Goal: Task Accomplishment & Management: Use online tool/utility

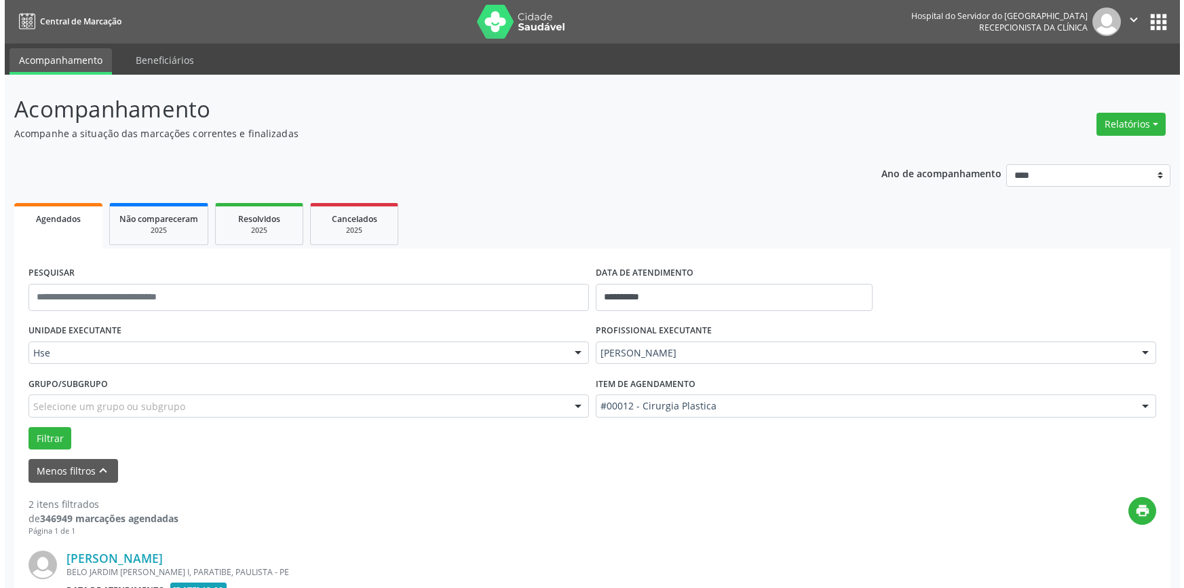
scroll to position [385, 0]
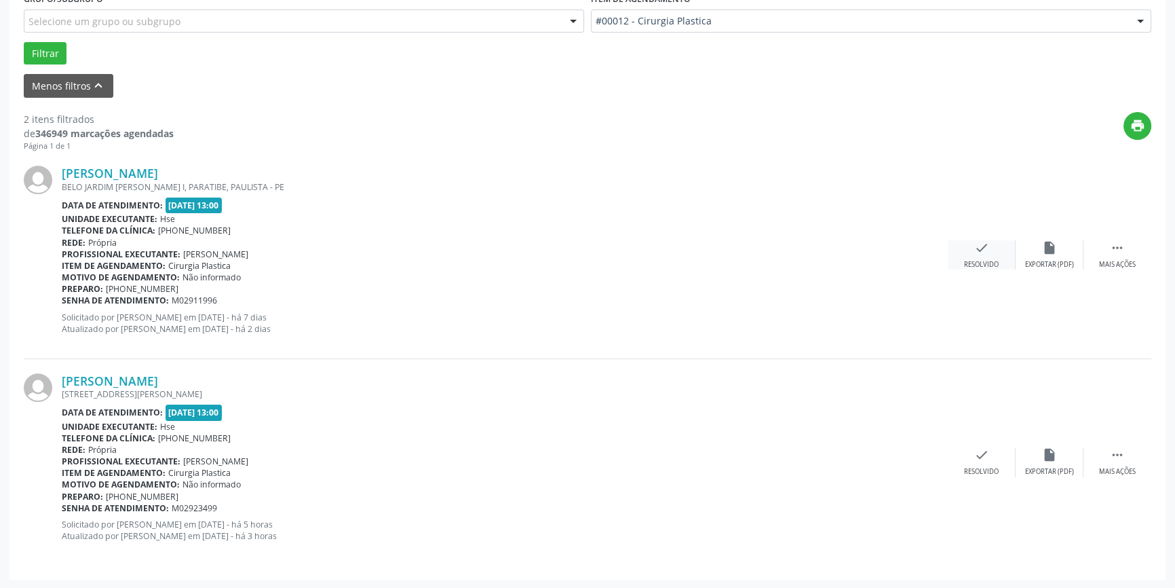
click at [970, 254] on div "check Resolvido" at bounding box center [982, 254] width 68 height 29
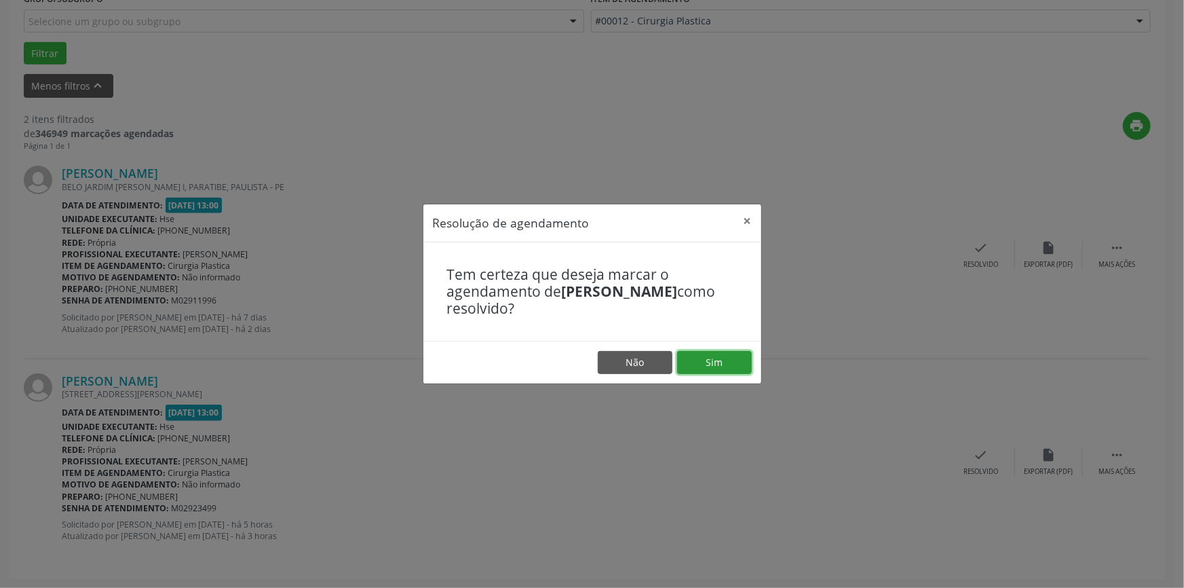
click at [714, 356] on button "Sim" at bounding box center [714, 362] width 75 height 23
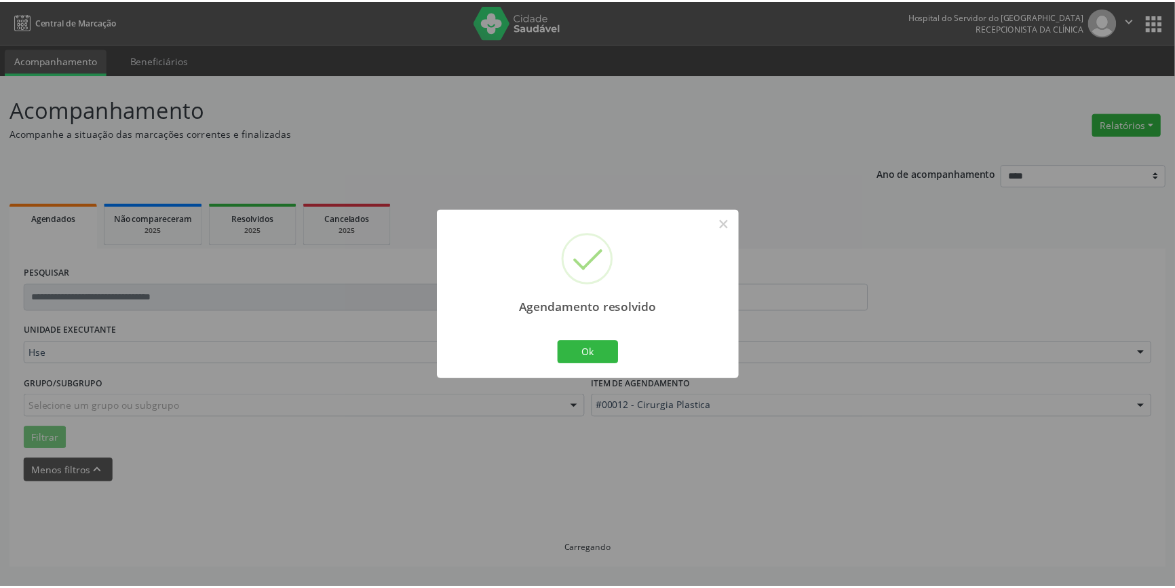
scroll to position [0, 0]
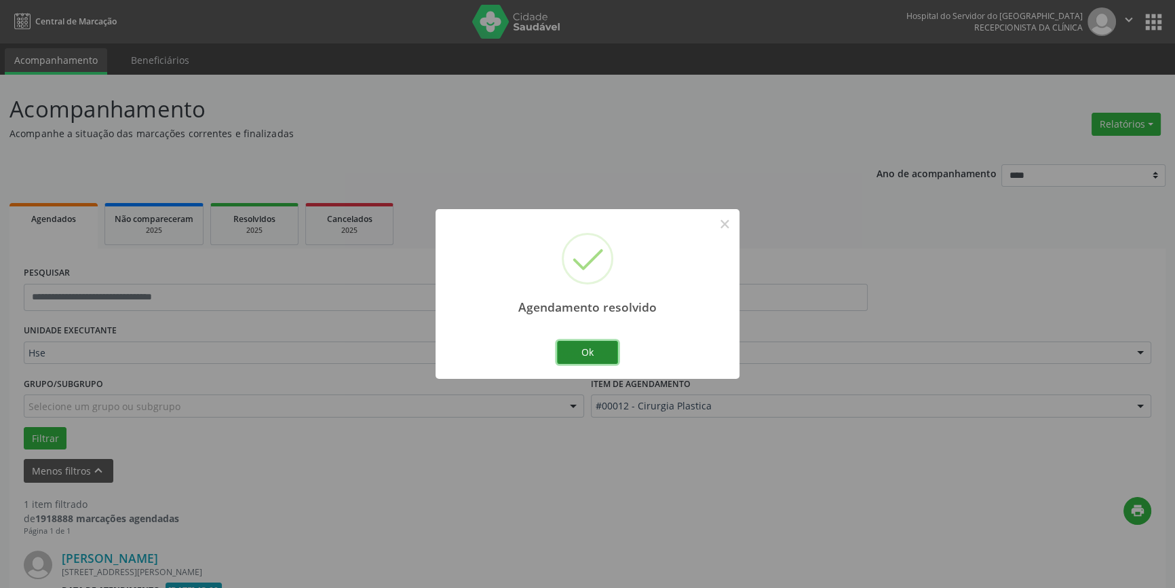
click at [592, 351] on button "Ok" at bounding box center [587, 352] width 61 height 23
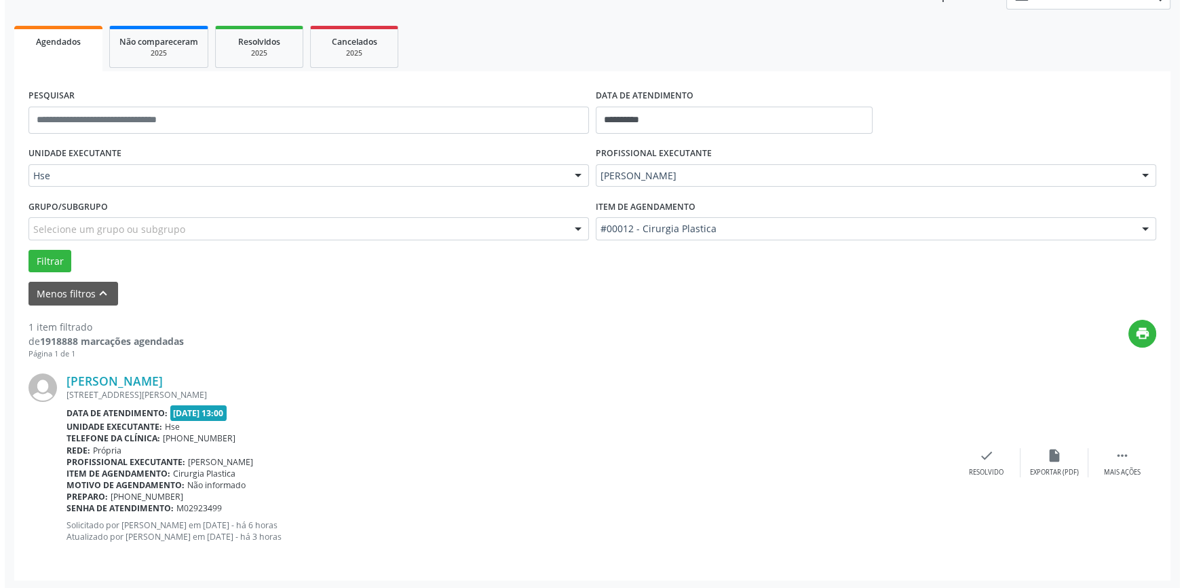
scroll to position [178, 0]
click at [984, 457] on icon "check" at bounding box center [981, 454] width 15 height 15
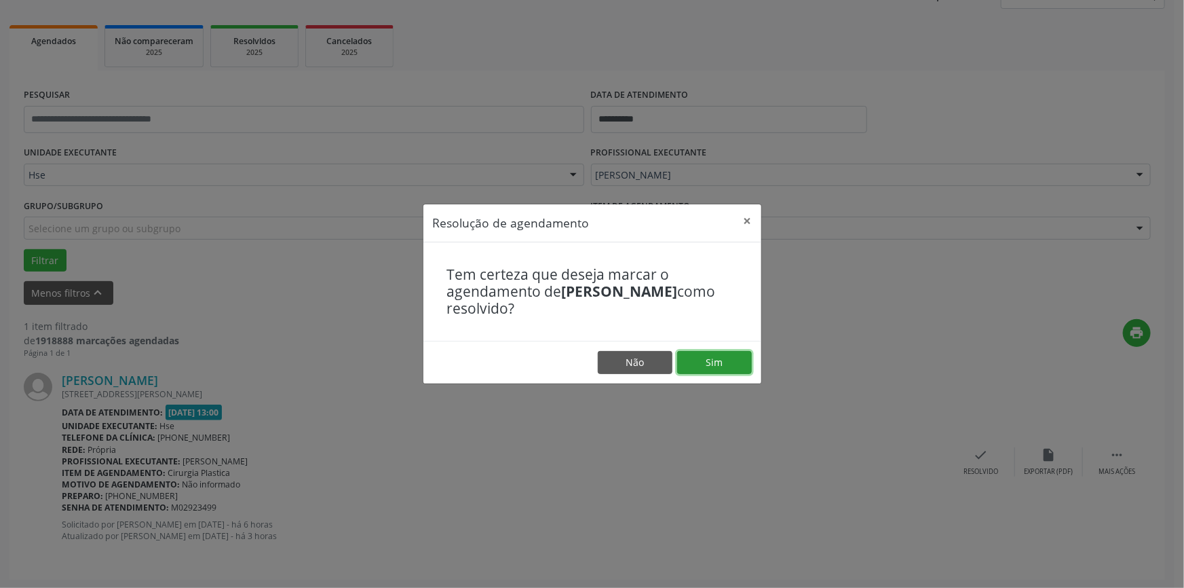
click at [721, 356] on button "Sim" at bounding box center [714, 362] width 75 height 23
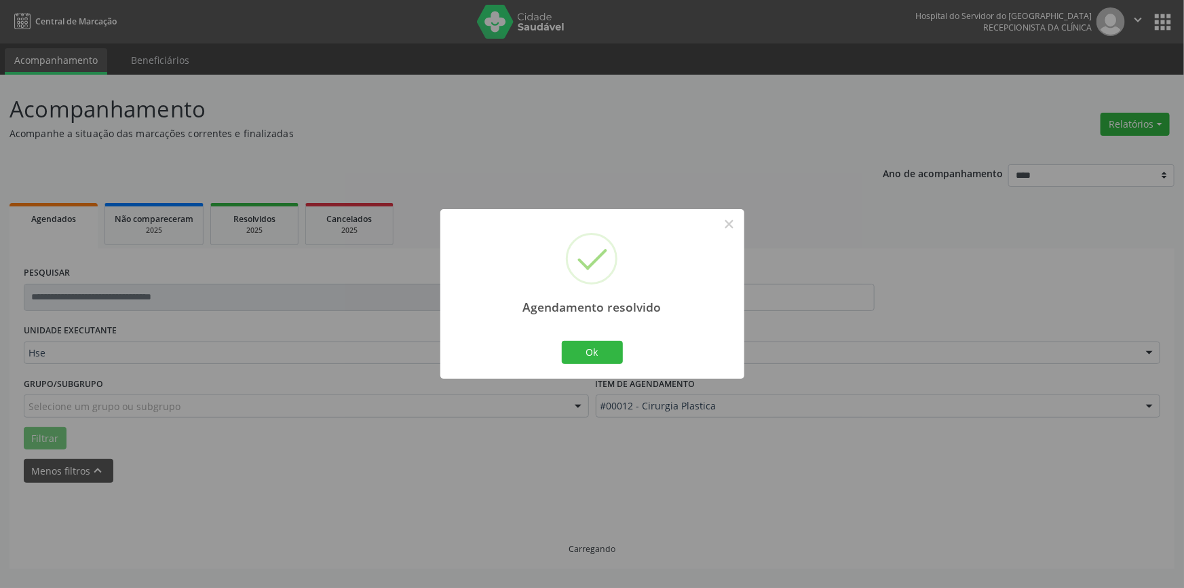
scroll to position [0, 0]
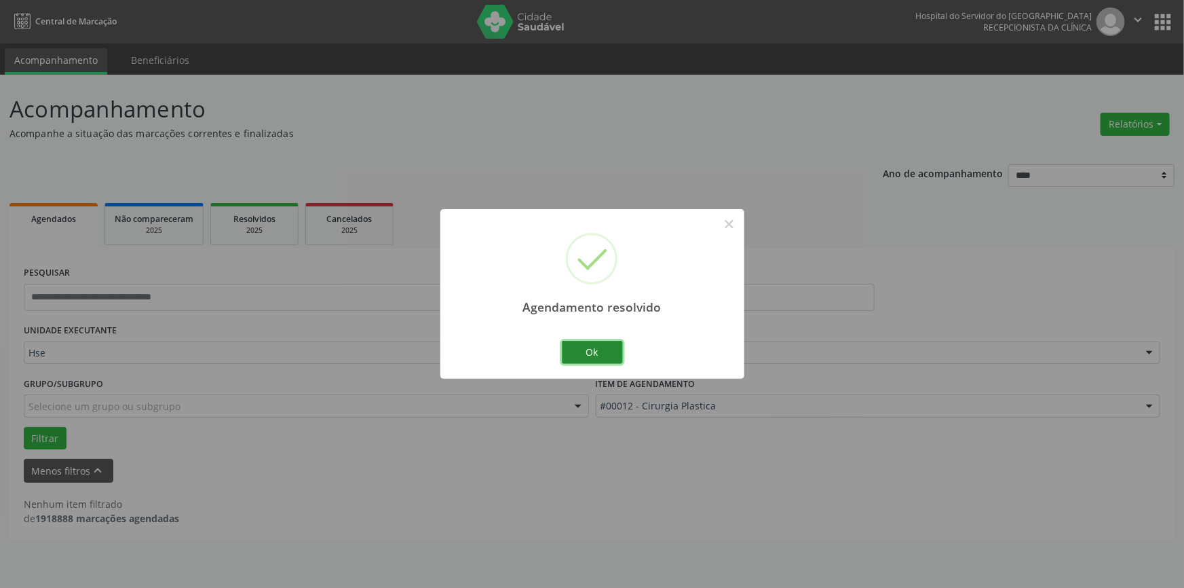
click at [587, 351] on button "Ok" at bounding box center [592, 352] width 61 height 23
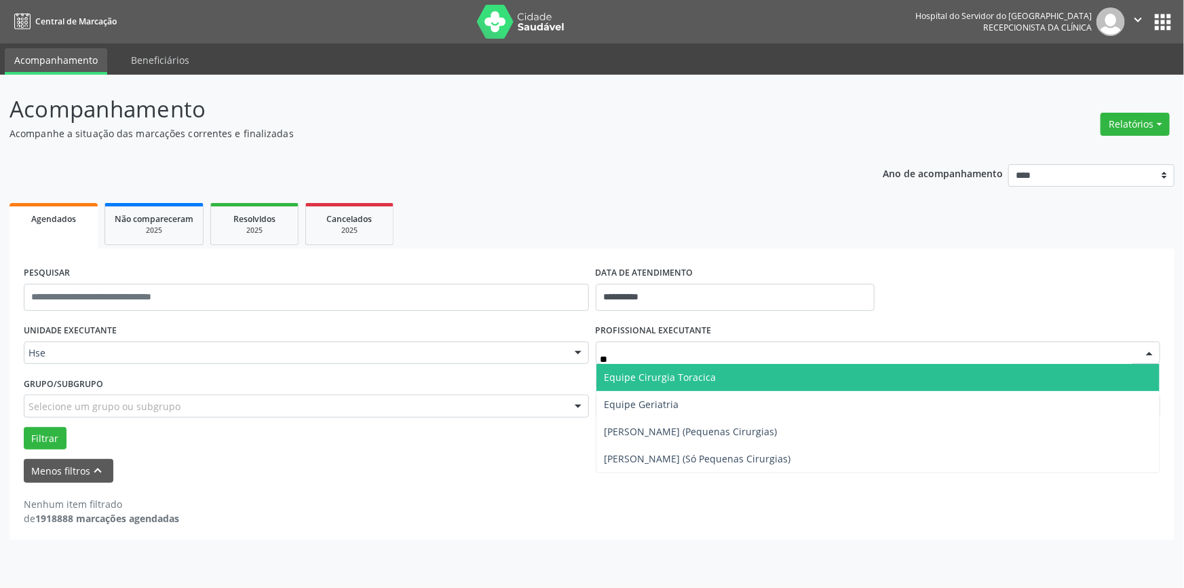
type input "***"
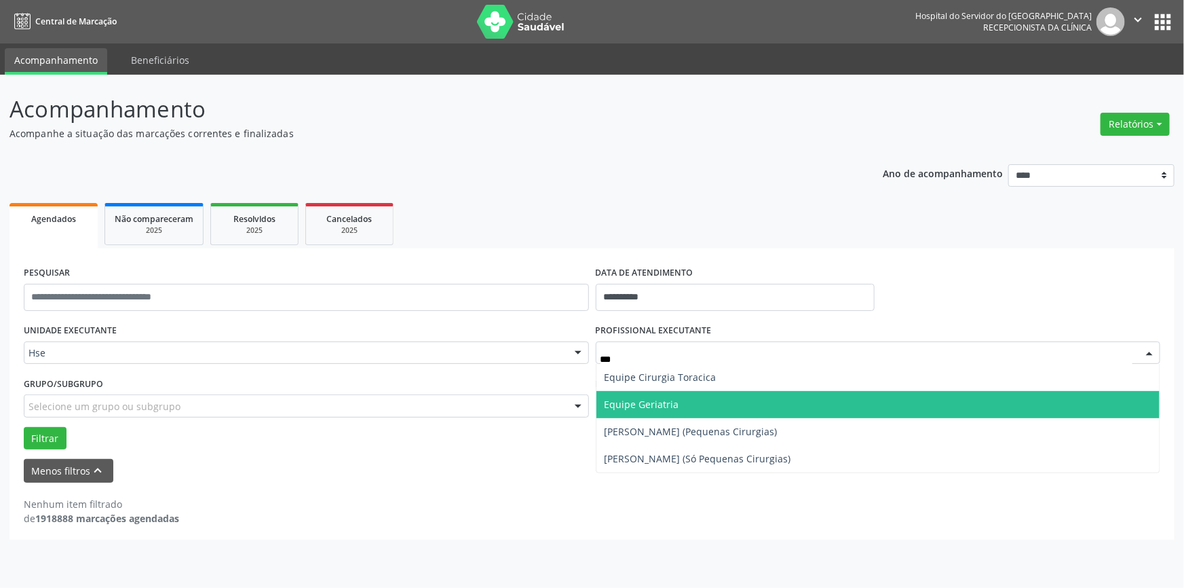
click at [690, 406] on span "Equipe Geriatria" at bounding box center [878, 404] width 564 height 27
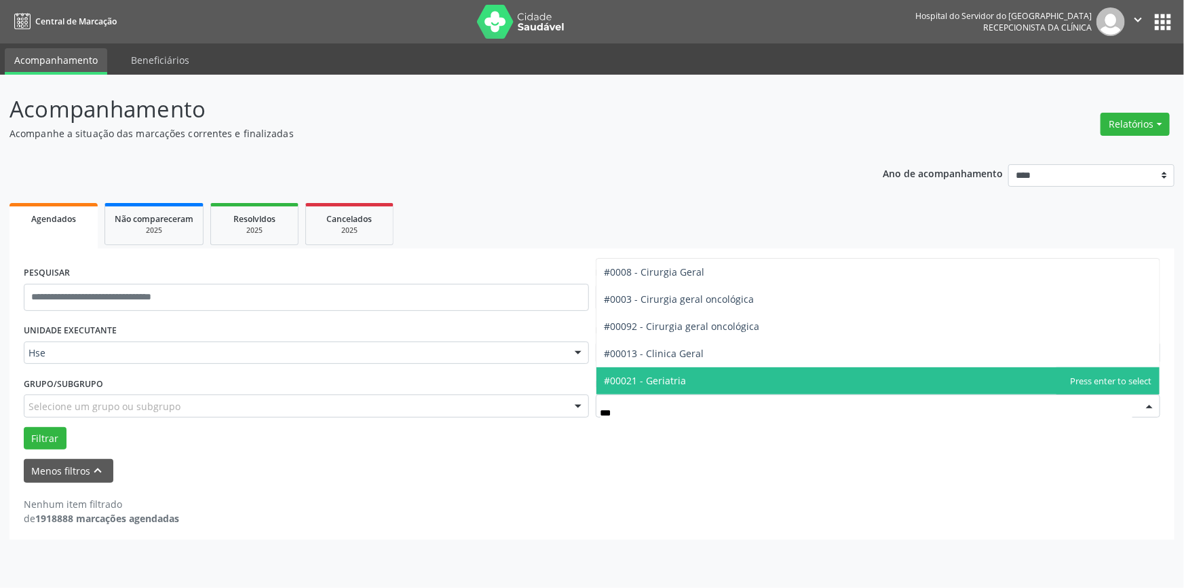
type input "****"
click at [658, 377] on span "#00021 - Geriatria" at bounding box center [646, 380] width 82 height 13
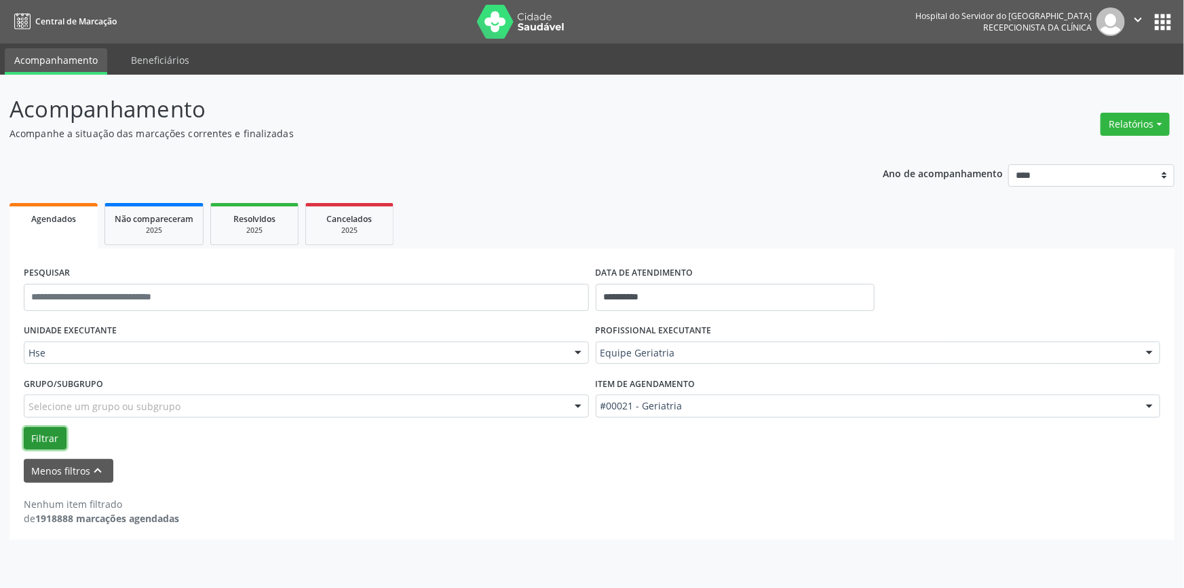
click at [42, 434] on button "Filtrar" at bounding box center [45, 438] width 43 height 23
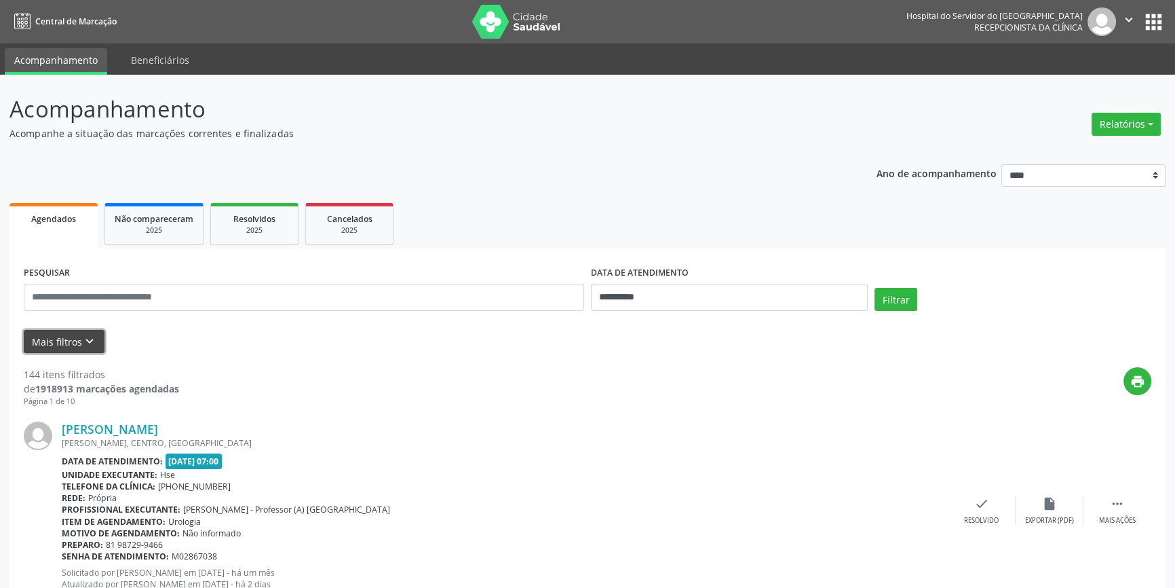
click at [82, 347] on icon "keyboard_arrow_down" at bounding box center [89, 341] width 15 height 15
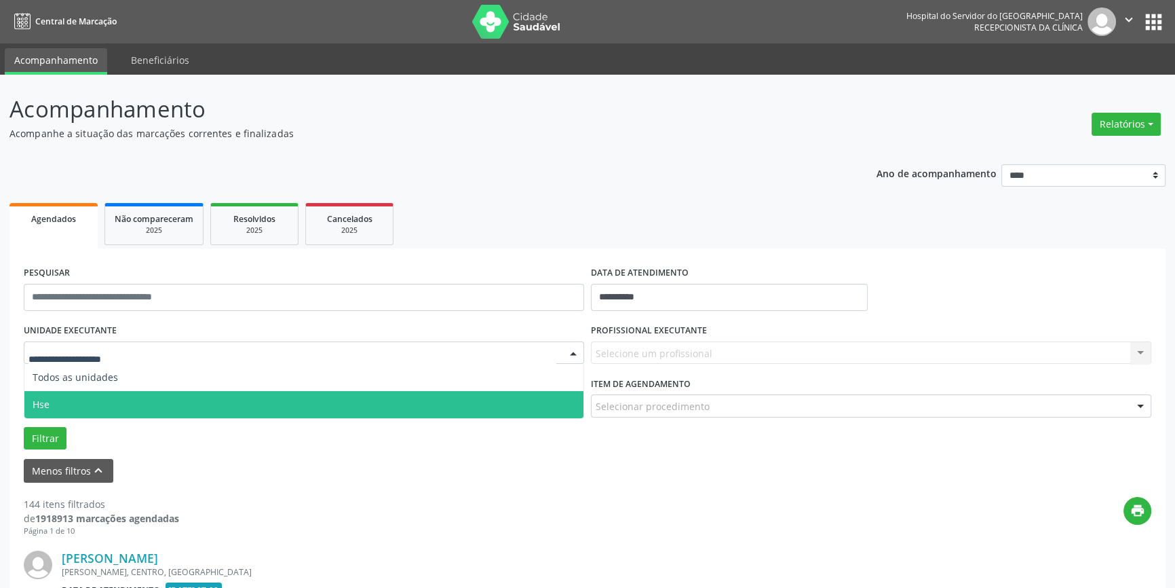
click at [73, 402] on span "Hse" at bounding box center [303, 404] width 559 height 27
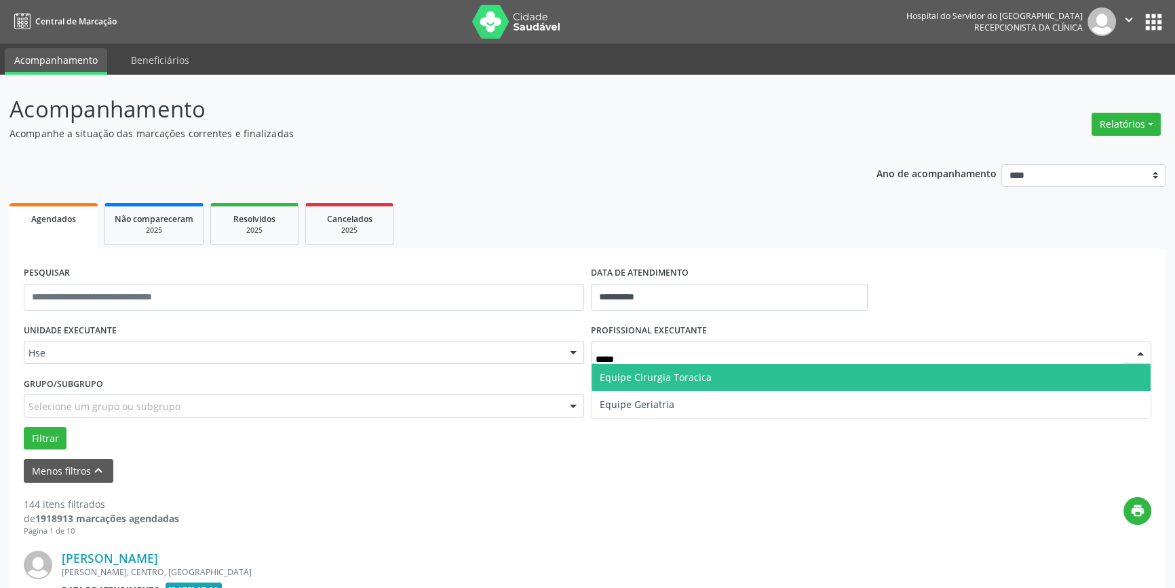
click at [644, 374] on span "Equipe Cirurgia Toracica" at bounding box center [656, 376] width 112 height 13
type input "*****"
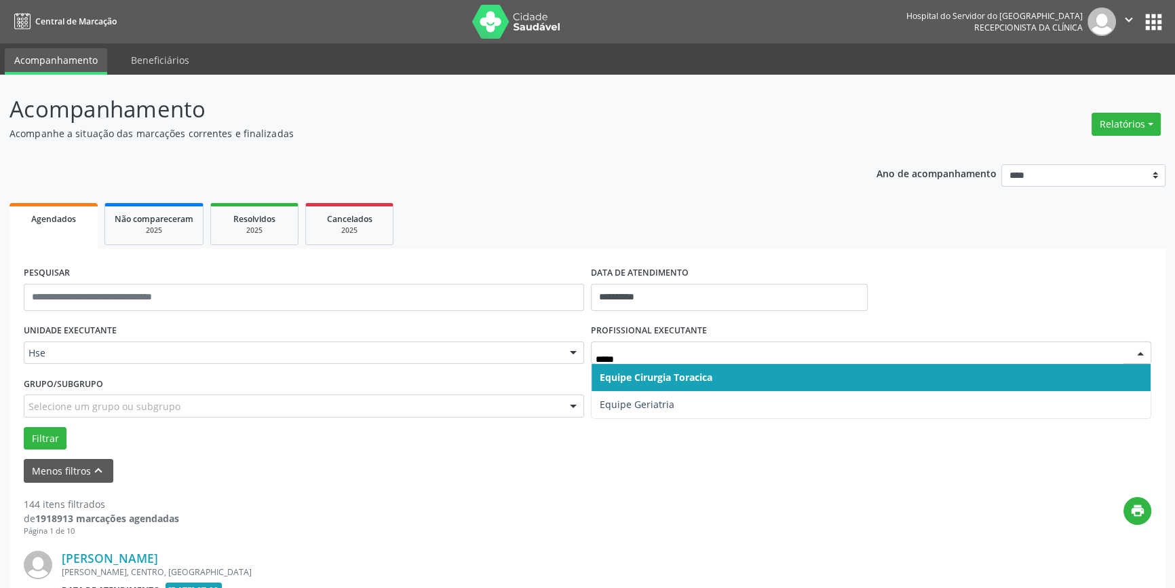
type input "******"
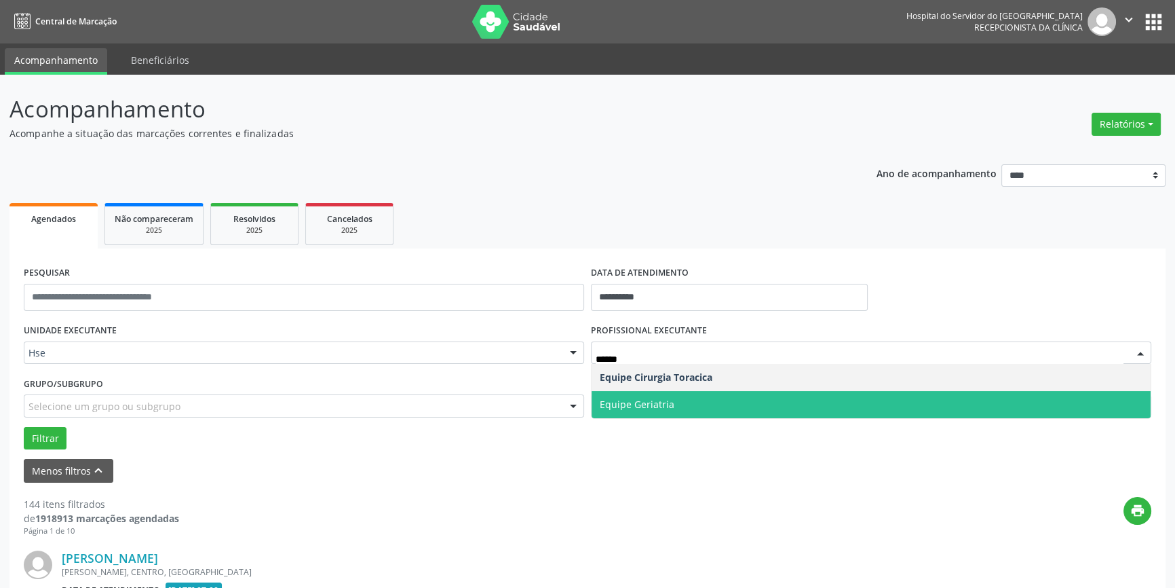
click at [644, 402] on span "Equipe Geriatria" at bounding box center [637, 404] width 75 height 13
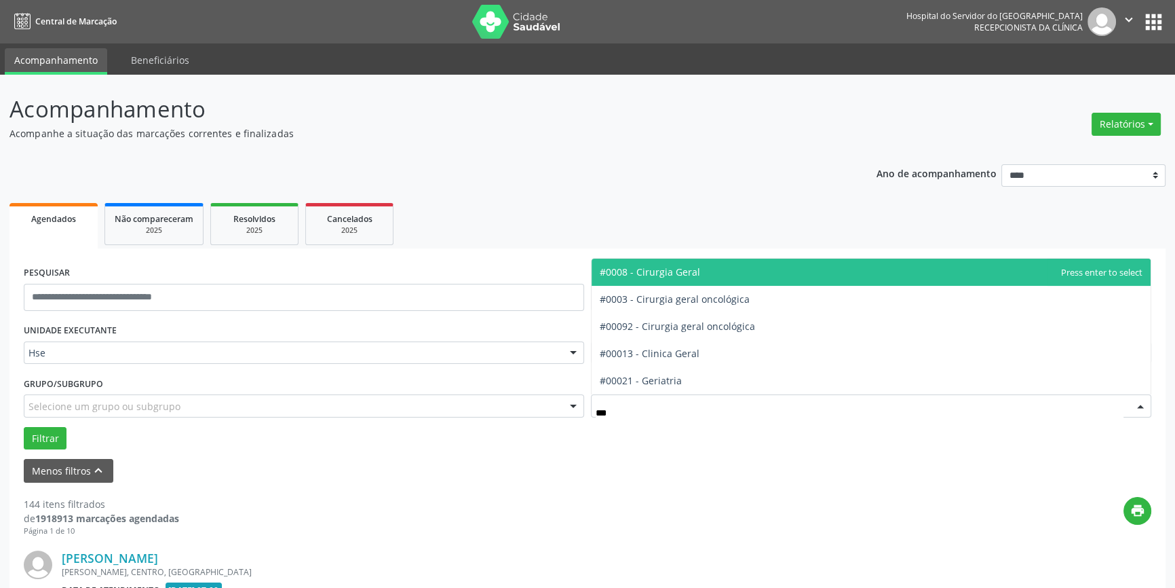
type input "****"
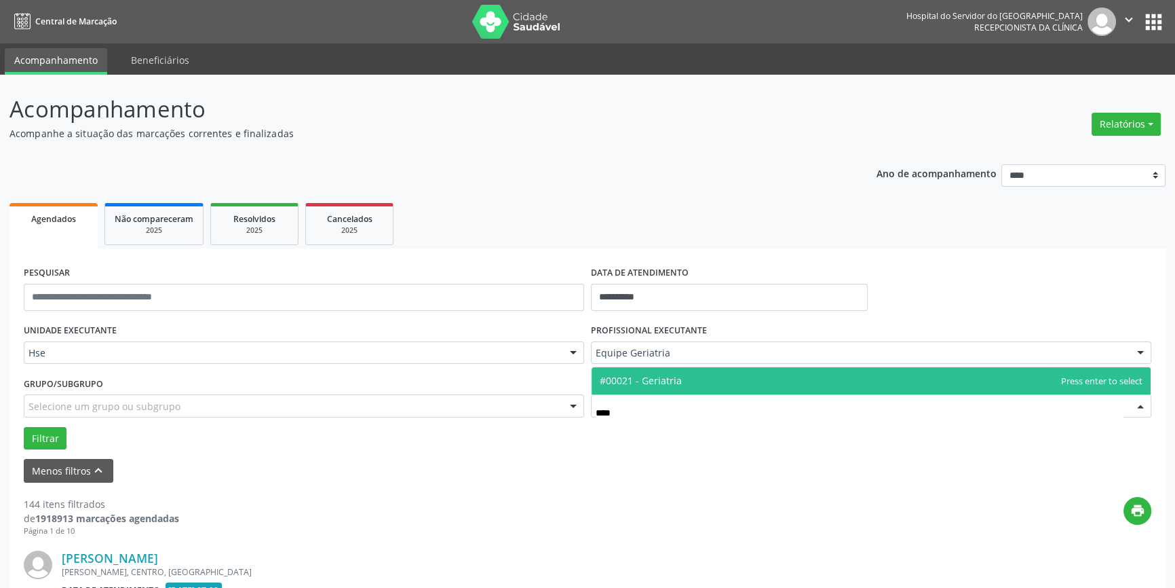
click at [651, 377] on span "#00021 - Geriatria" at bounding box center [641, 380] width 82 height 13
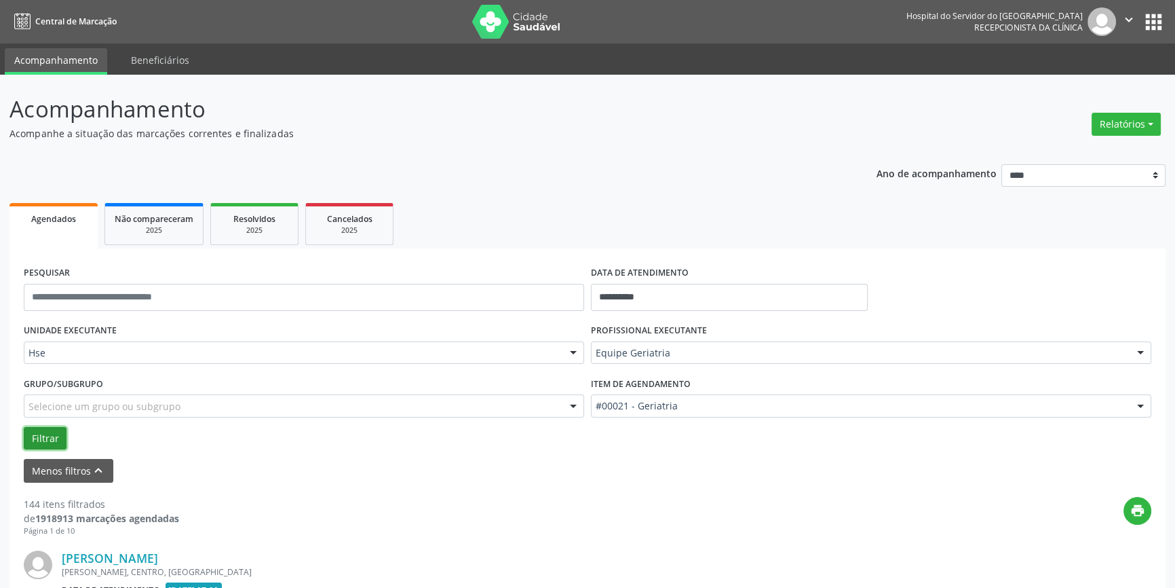
click at [30, 432] on button "Filtrar" at bounding box center [45, 438] width 43 height 23
click at [44, 436] on button "Filtrar" at bounding box center [45, 438] width 43 height 23
click at [46, 438] on button "Filtrar" at bounding box center [45, 438] width 43 height 23
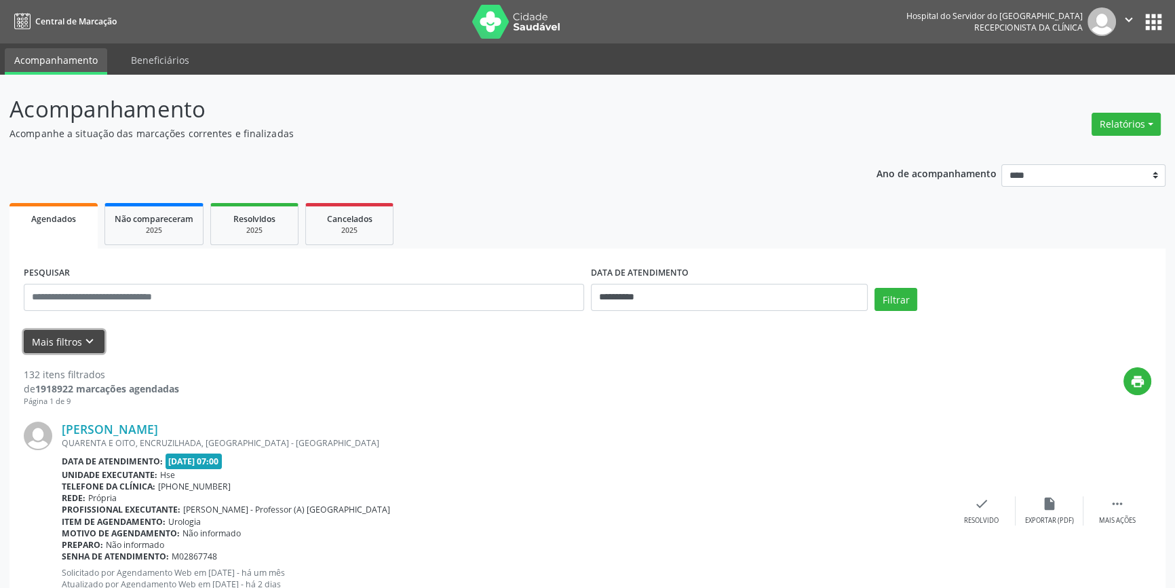
click at [86, 337] on icon "keyboard_arrow_down" at bounding box center [89, 341] width 15 height 15
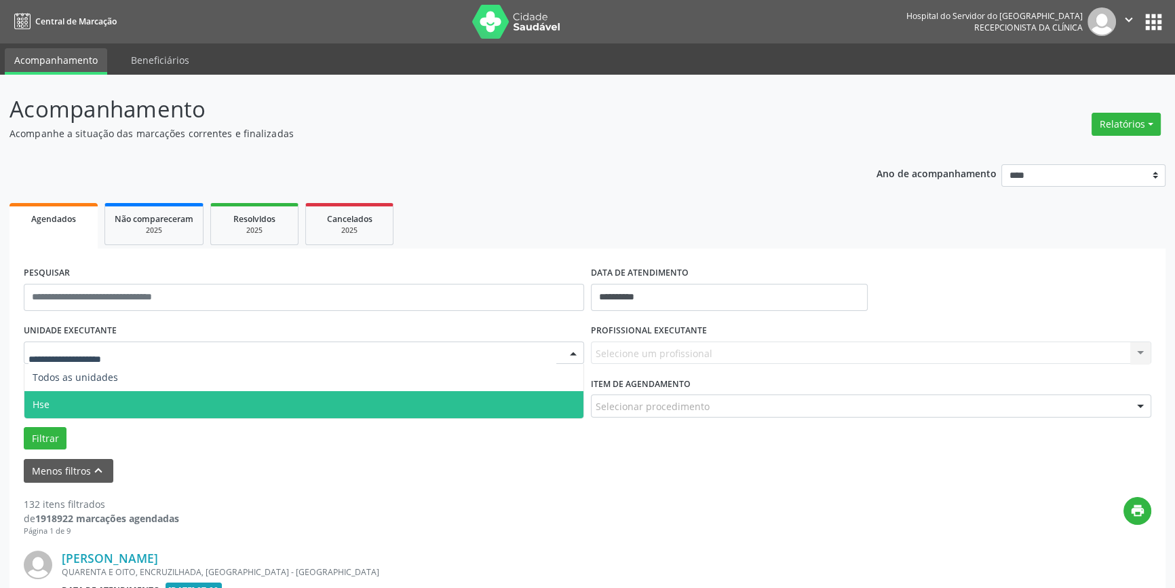
click at [90, 398] on span "Hse" at bounding box center [303, 404] width 559 height 27
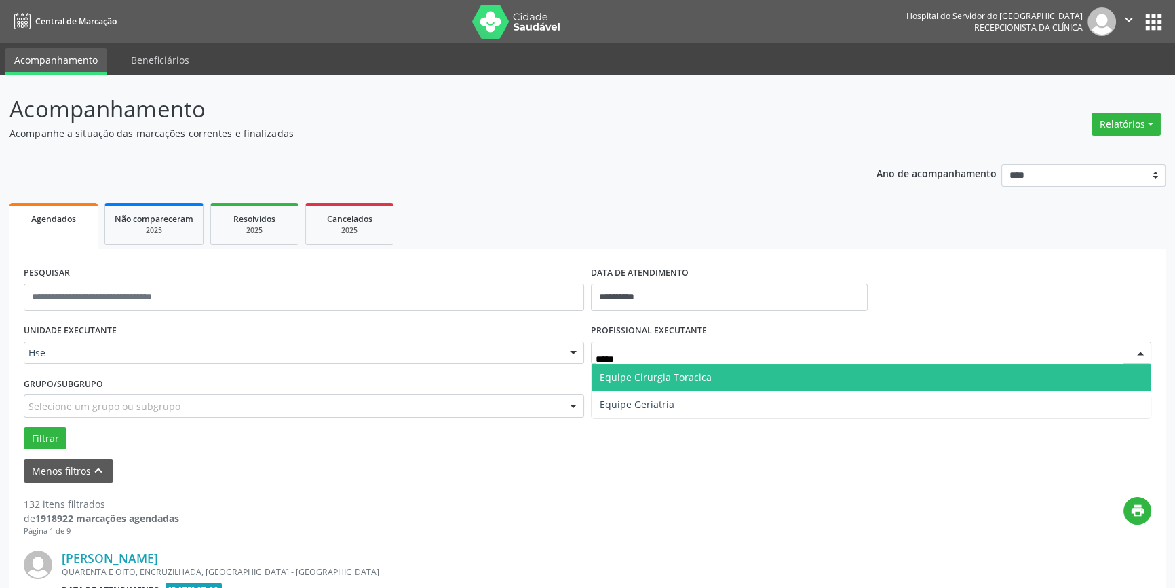
type input "******"
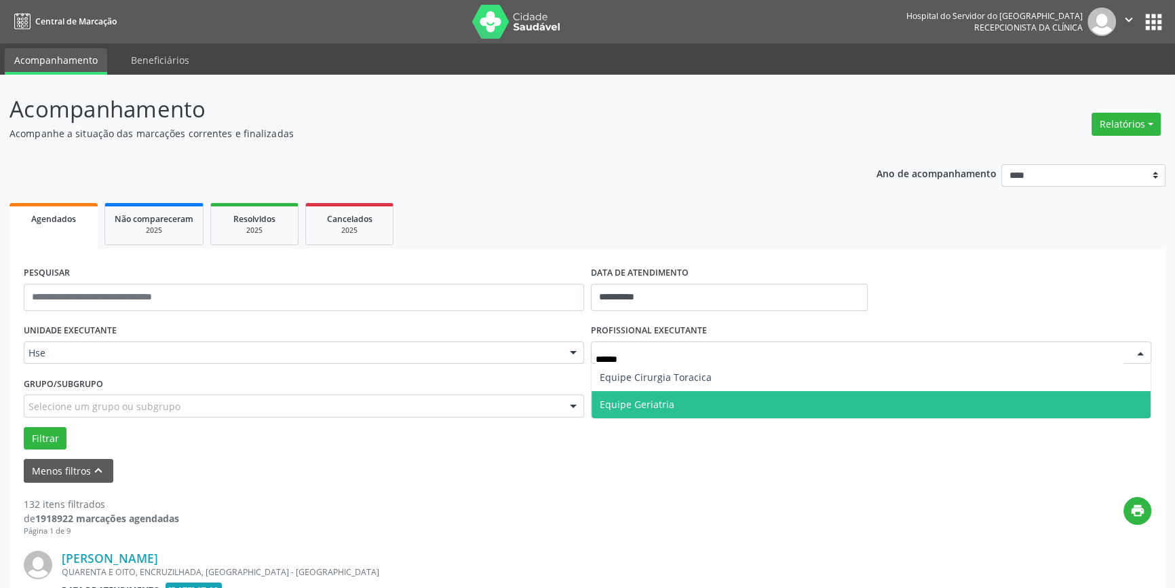
click at [617, 402] on span "Equipe Geriatria" at bounding box center [637, 404] width 75 height 13
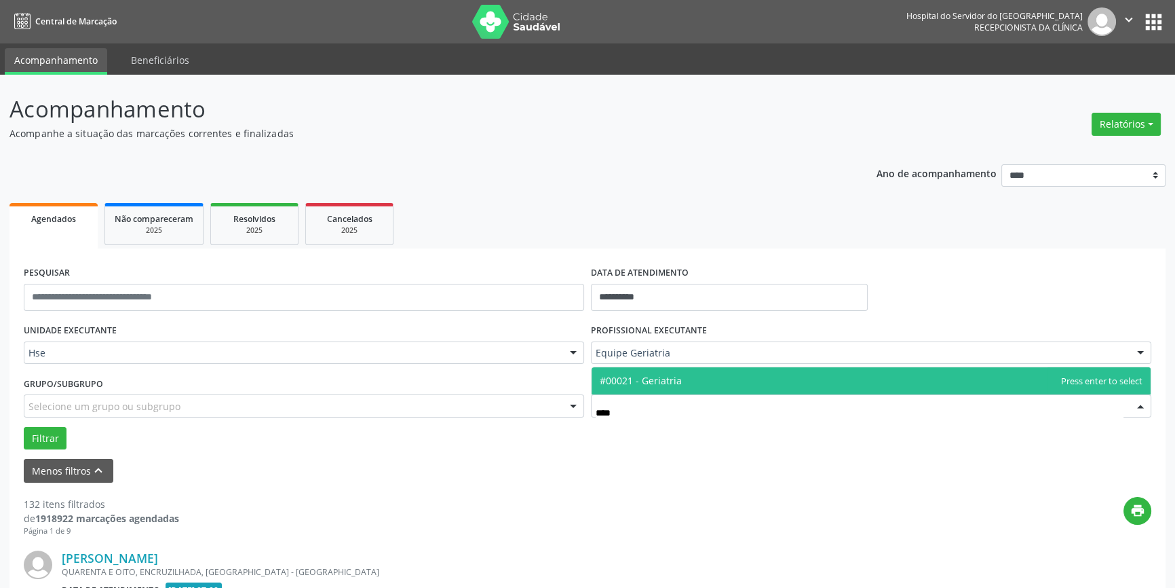
click at [657, 377] on span "#00021 - Geriatria" at bounding box center [641, 380] width 82 height 13
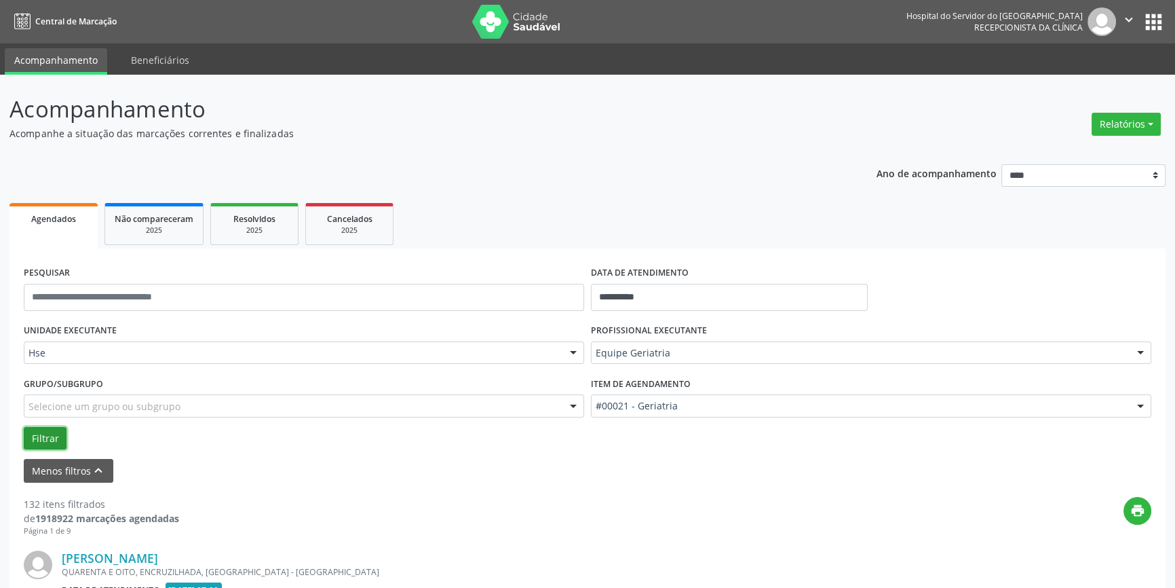
click at [50, 434] on button "Filtrar" at bounding box center [45, 438] width 43 height 23
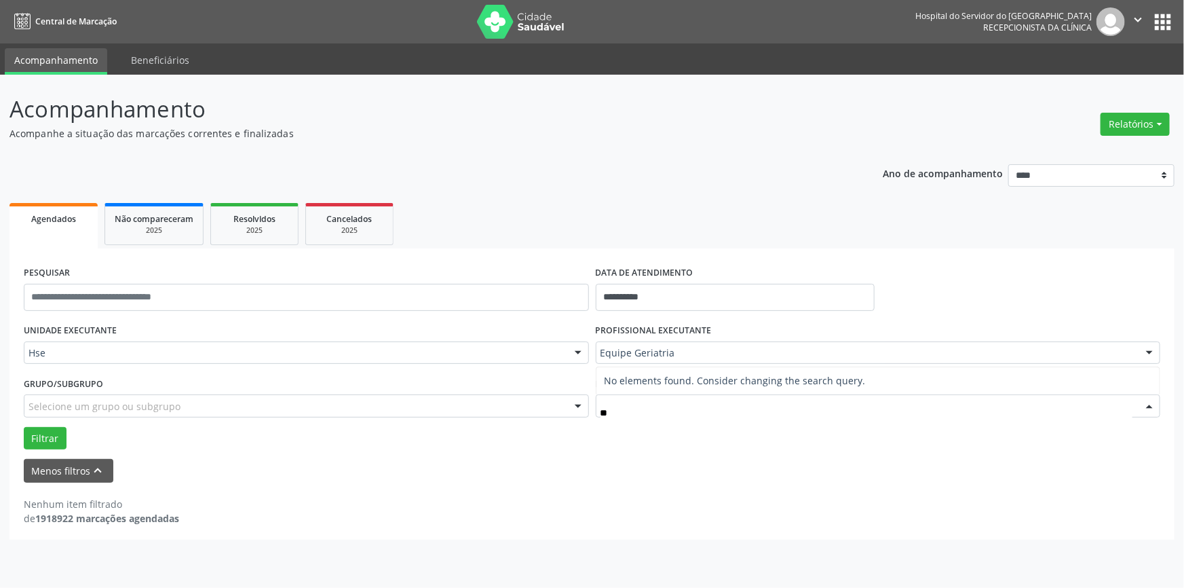
type input "*"
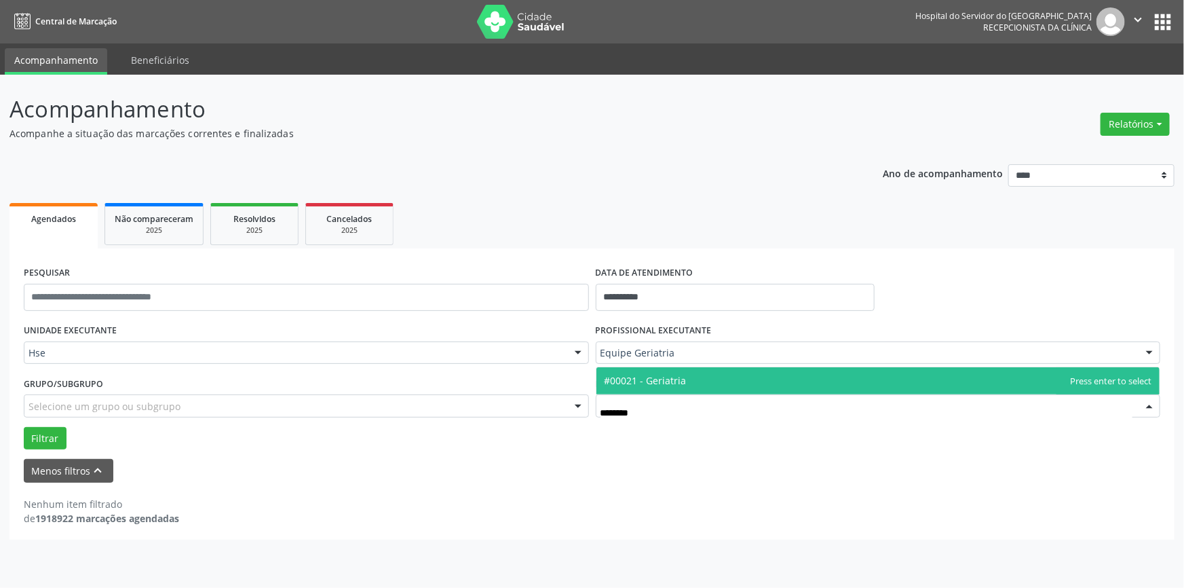
type input "*********"
click at [672, 373] on span "#00021 - Geriatria" at bounding box center [878, 380] width 564 height 27
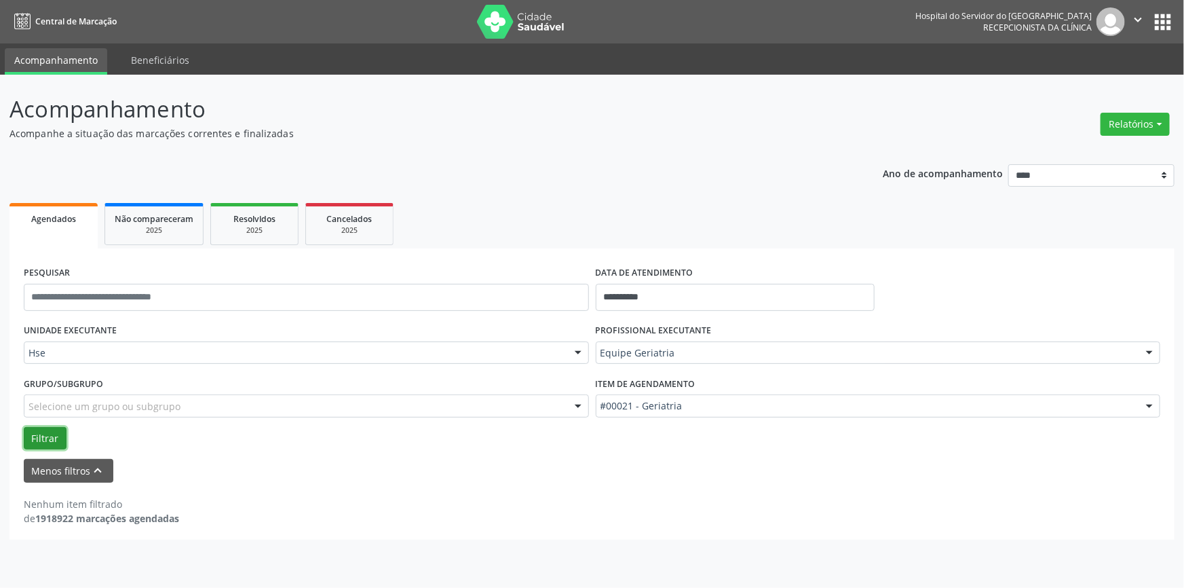
click at [43, 436] on button "Filtrar" at bounding box center [45, 438] width 43 height 23
click at [78, 463] on button "Menos filtros keyboard_arrow_up" at bounding box center [69, 471] width 90 height 24
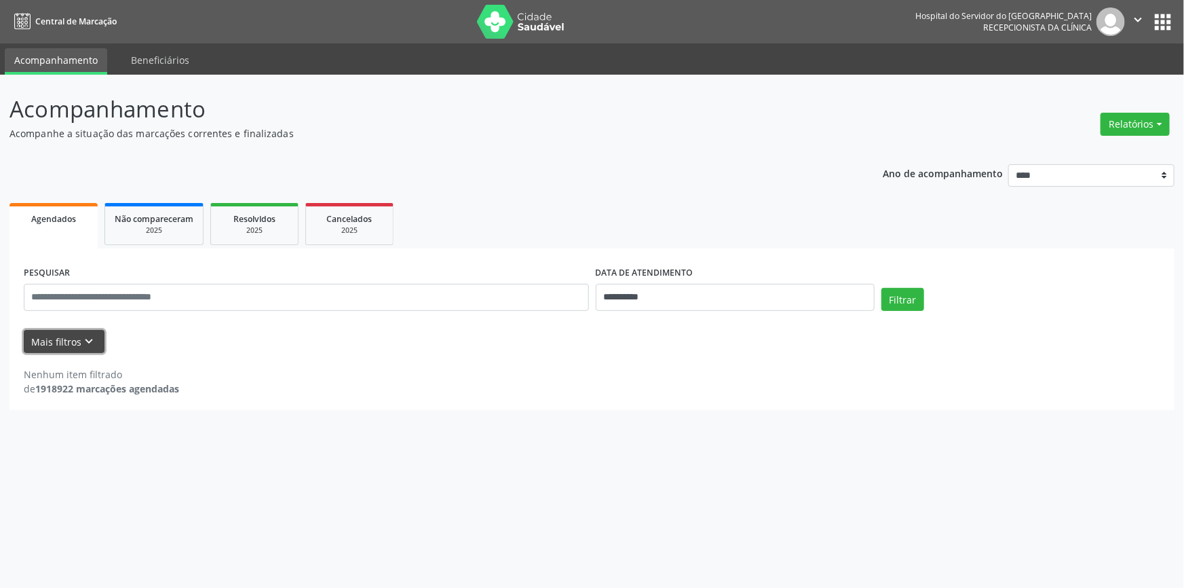
click at [82, 337] on icon "keyboard_arrow_down" at bounding box center [89, 341] width 15 height 15
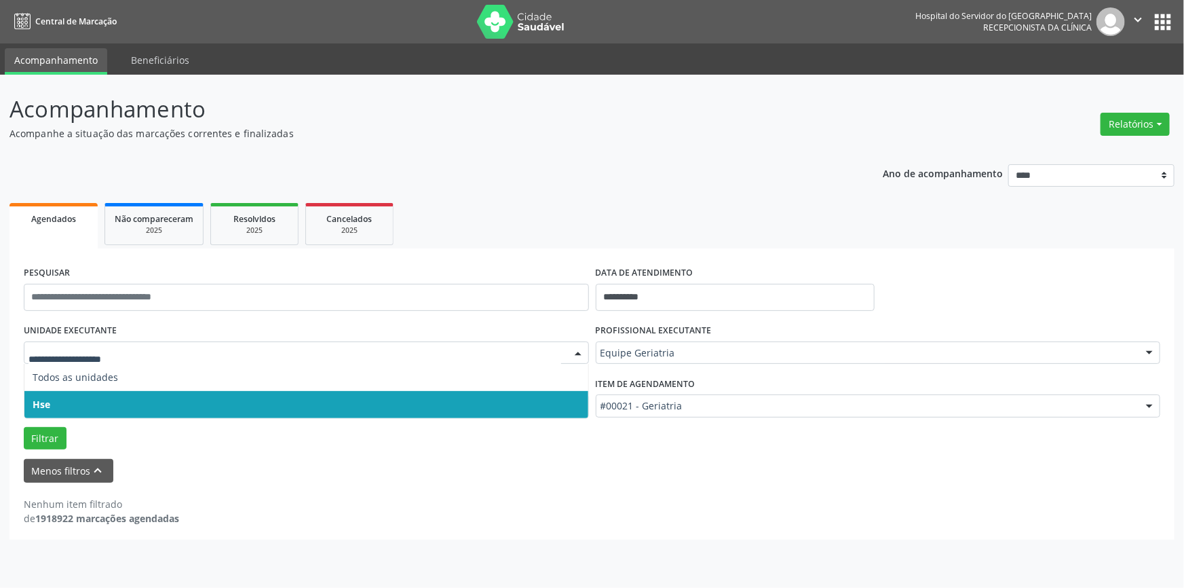
click at [73, 400] on span "Hse" at bounding box center [306, 404] width 564 height 27
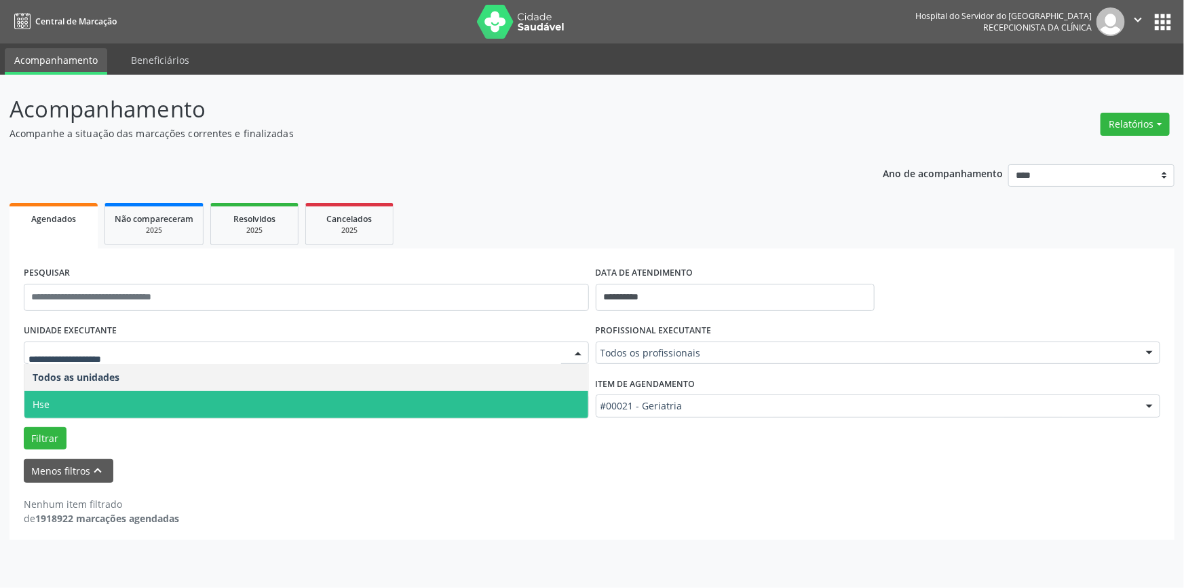
click at [147, 405] on span "Hse" at bounding box center [306, 404] width 564 height 27
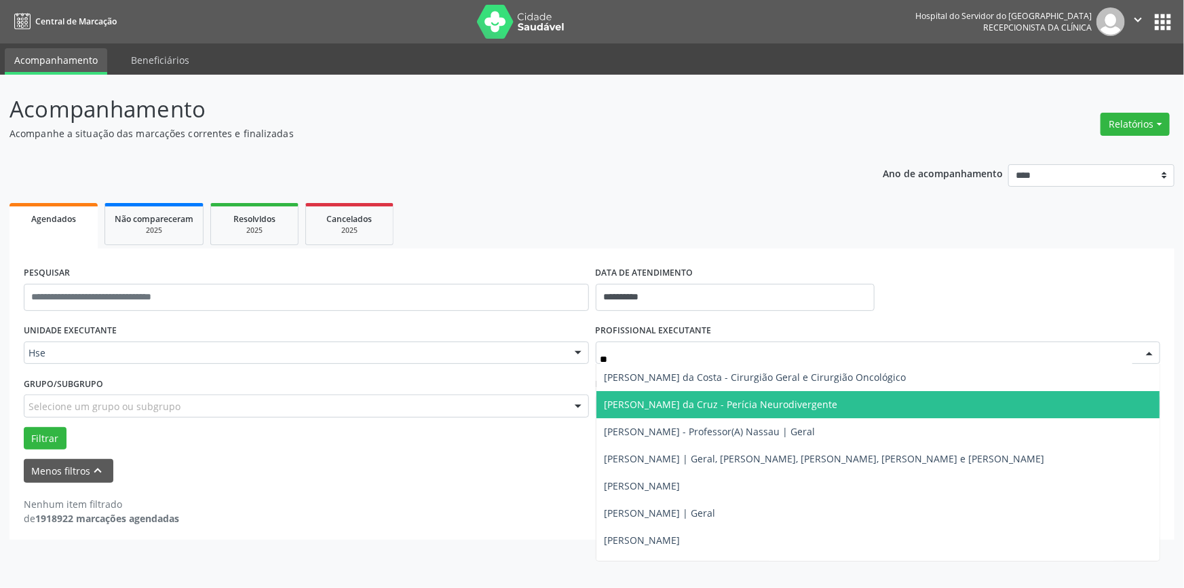
type input "***"
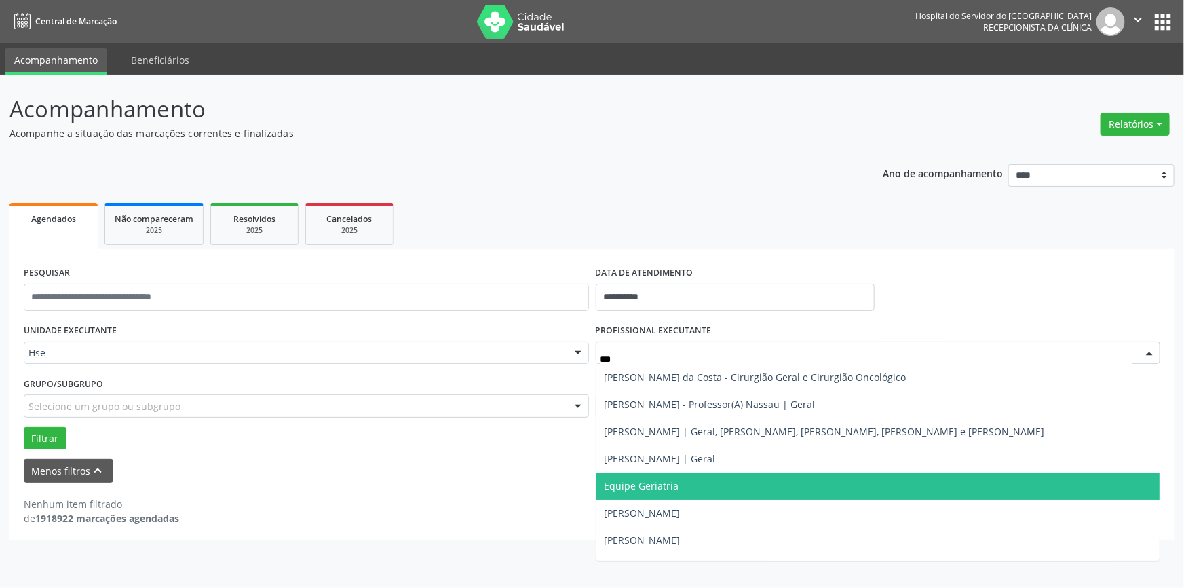
click at [643, 489] on span "Equipe Geriatria" at bounding box center [642, 485] width 75 height 13
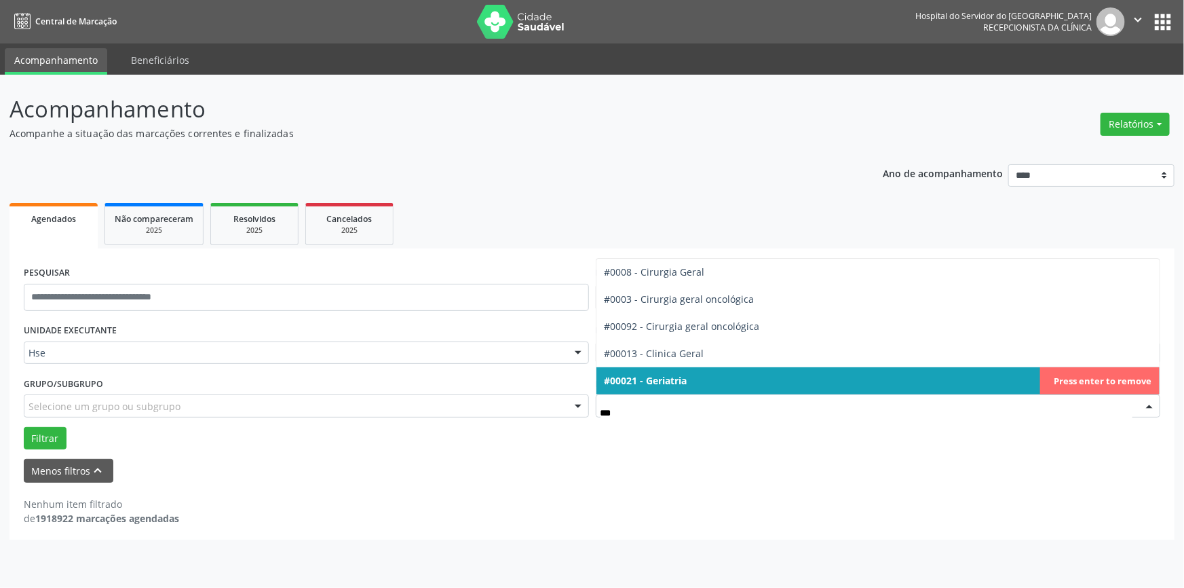
click at [960, 373] on span "#00021 - Geriatria" at bounding box center [878, 380] width 564 height 27
type input "***"
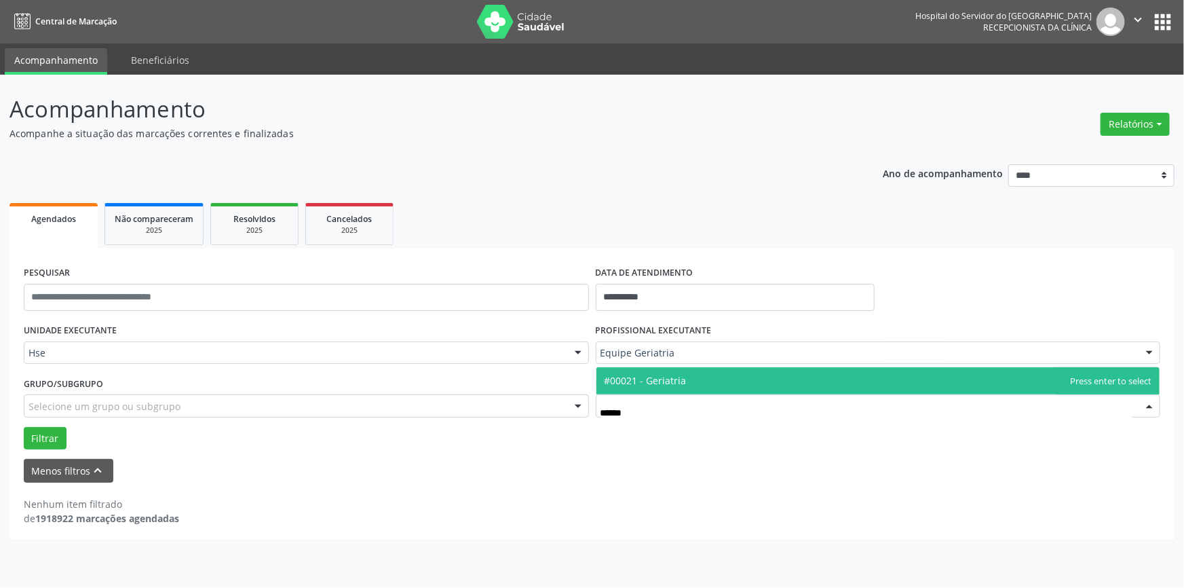
type input "*******"
click at [686, 382] on span "#00021 - Geriatria" at bounding box center [878, 380] width 564 height 27
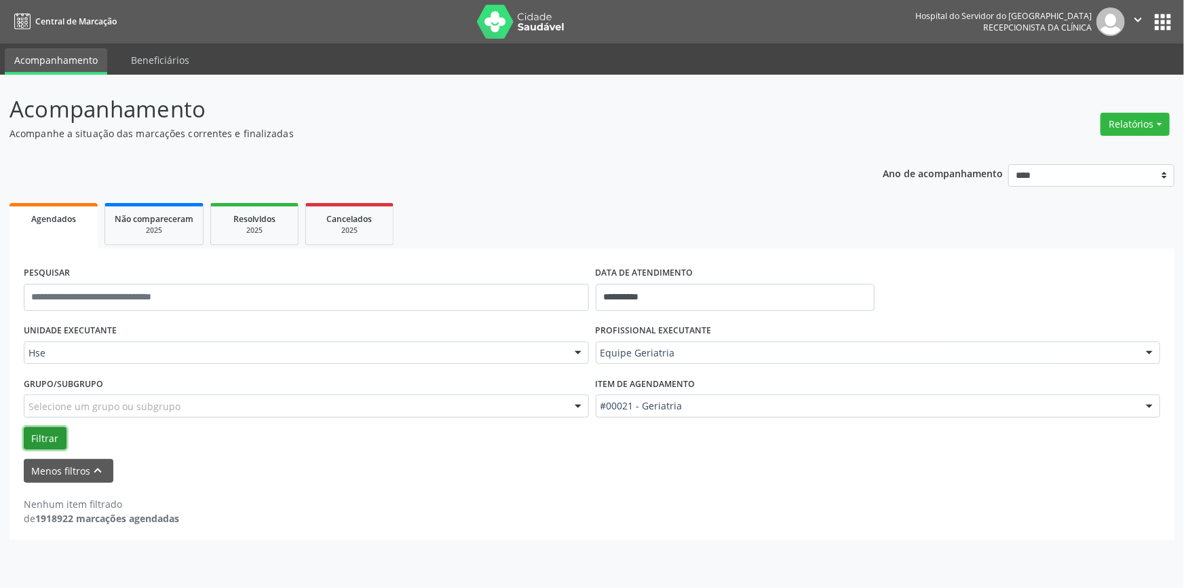
click at [41, 429] on button "Filtrar" at bounding box center [45, 438] width 43 height 23
click at [39, 434] on button "Filtrar" at bounding box center [45, 438] width 43 height 23
click at [43, 432] on button "Filtrar" at bounding box center [45, 438] width 43 height 23
click at [45, 430] on button "Filtrar" at bounding box center [45, 438] width 43 height 23
click at [36, 434] on button "Filtrar" at bounding box center [45, 438] width 43 height 23
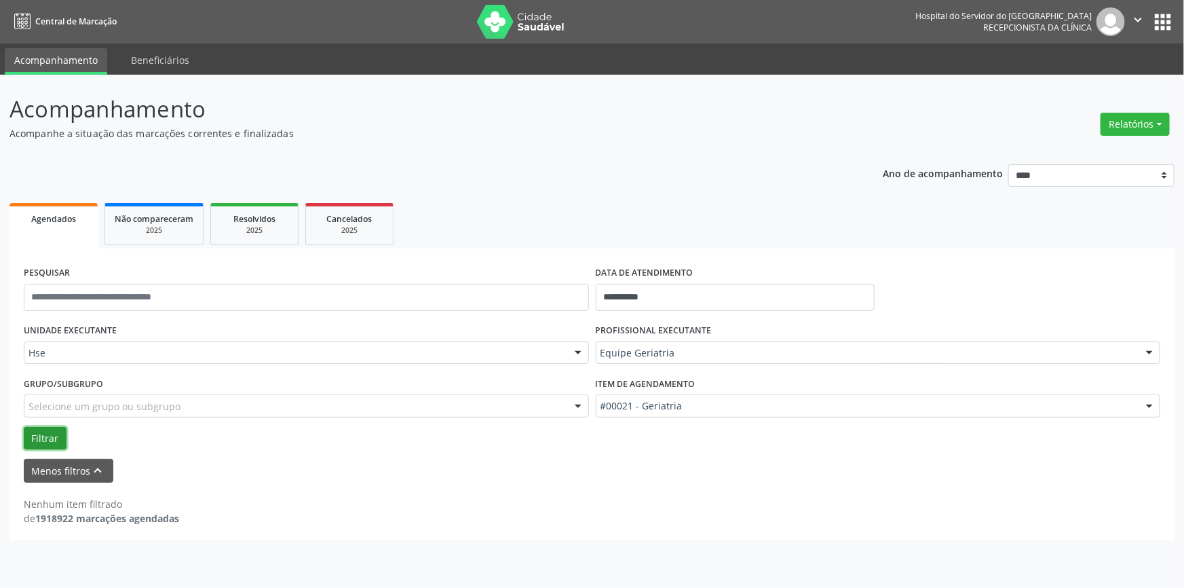
click at [50, 435] on button "Filtrar" at bounding box center [45, 438] width 43 height 23
